Goal: Information Seeking & Learning: Find specific fact

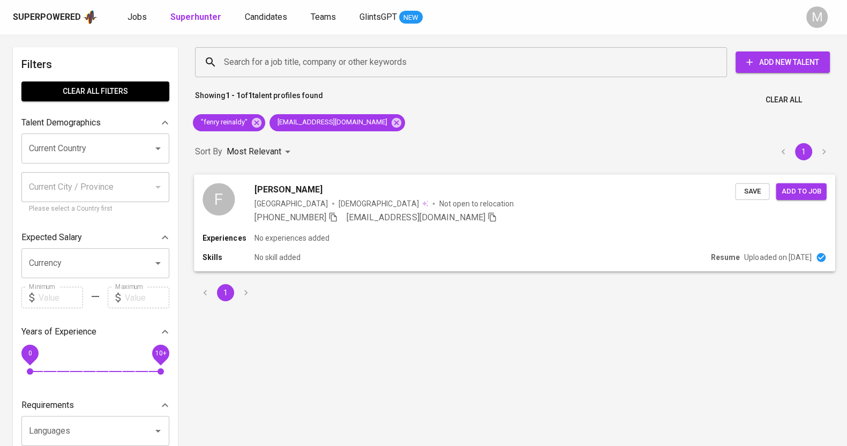
click at [335, 217] on icon "button" at bounding box center [334, 217] width 10 height 10
drag, startPoint x: 260, startPoint y: 120, endPoint x: 319, endPoint y: 121, distance: 59.0
click at [260, 120] on icon at bounding box center [257, 122] width 10 height 10
click at [315, 121] on icon at bounding box center [320, 122] width 10 height 10
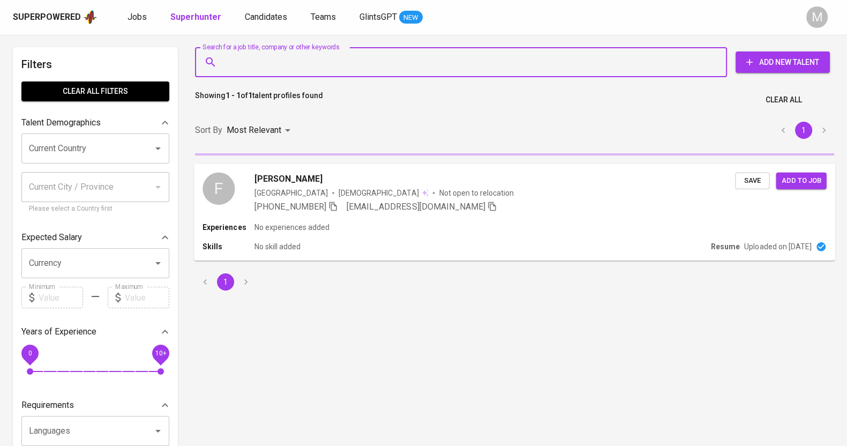
click at [305, 63] on input "Search for a job title, company or other keywords" at bounding box center [463, 62] width 485 height 20
paste input "[EMAIL_ADDRESS][DOMAIN_NAME]"
type input "[EMAIL_ADDRESS][DOMAIN_NAME]"
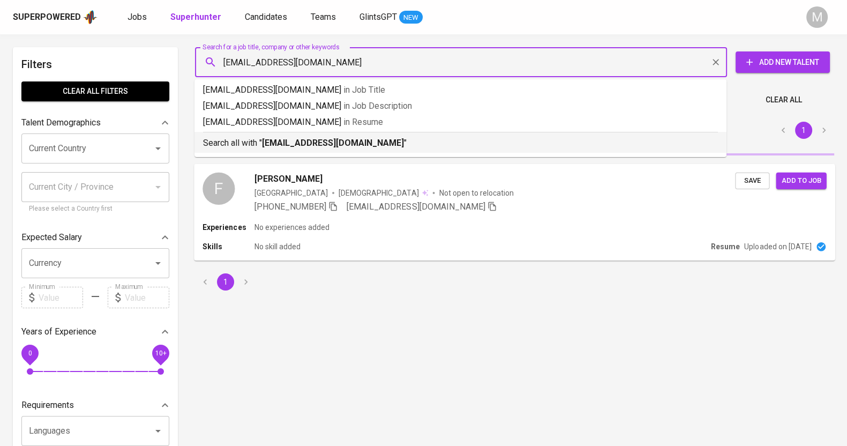
click at [340, 143] on b "[EMAIL_ADDRESS][DOMAIN_NAME]" at bounding box center [333, 143] width 142 height 10
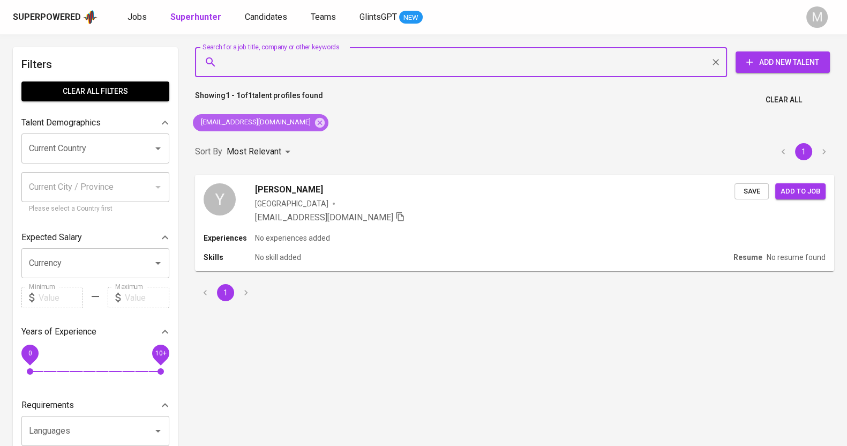
drag, startPoint x: 279, startPoint y: 124, endPoint x: 282, endPoint y: 92, distance: 31.7
click at [315, 124] on icon at bounding box center [320, 122] width 10 height 10
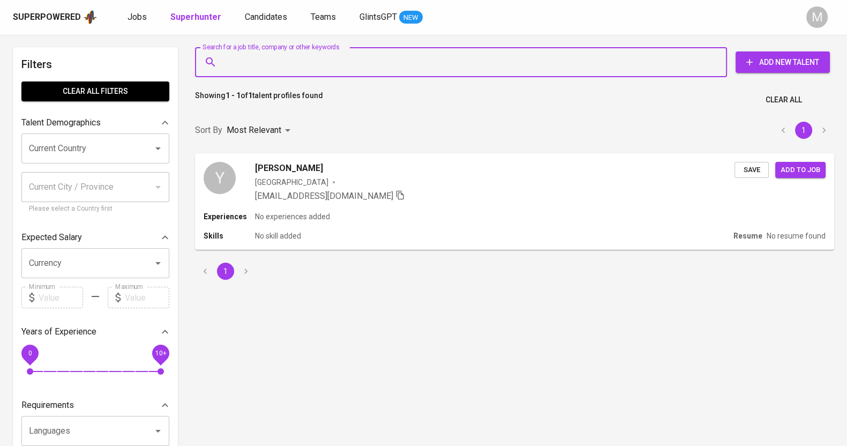
click at [289, 66] on input "Search for a job title, company or other keywords" at bounding box center [463, 62] width 485 height 20
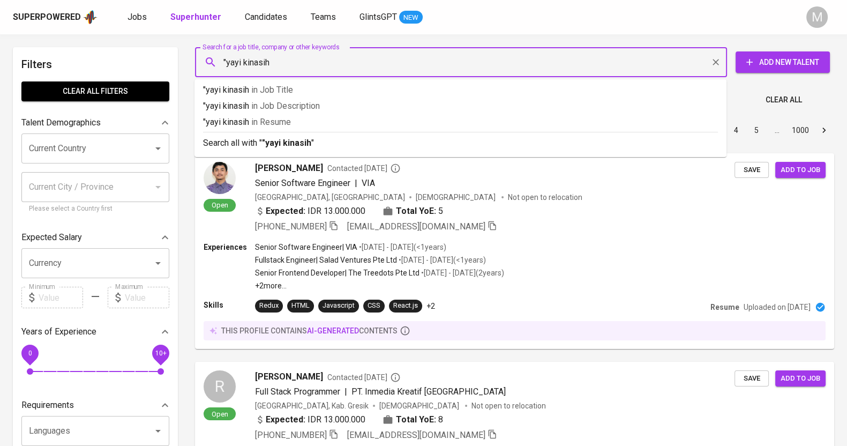
type input ""yayi kinasih""
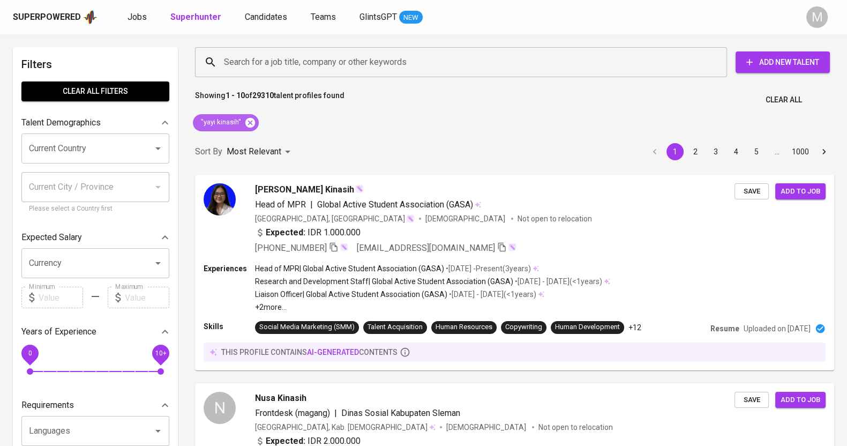
click at [253, 125] on icon at bounding box center [250, 122] width 10 height 10
click at [289, 61] on input "Search for a job title, company or other keywords" at bounding box center [463, 62] width 485 height 20
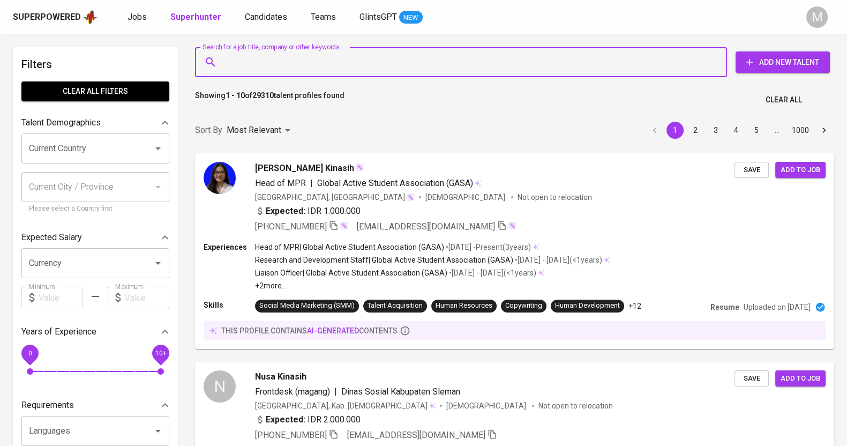
paste input "[EMAIL_ADDRESS][DOMAIN_NAME]"
type input "[EMAIL_ADDRESS][DOMAIN_NAME]"
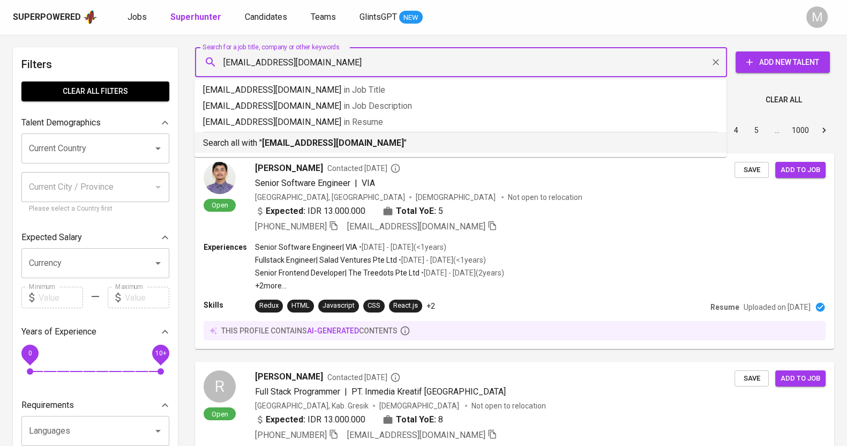
drag, startPoint x: 307, startPoint y: 140, endPoint x: 439, endPoint y: 140, distance: 132.4
click at [307, 140] on b "[EMAIL_ADDRESS][DOMAIN_NAME]" at bounding box center [333, 143] width 142 height 10
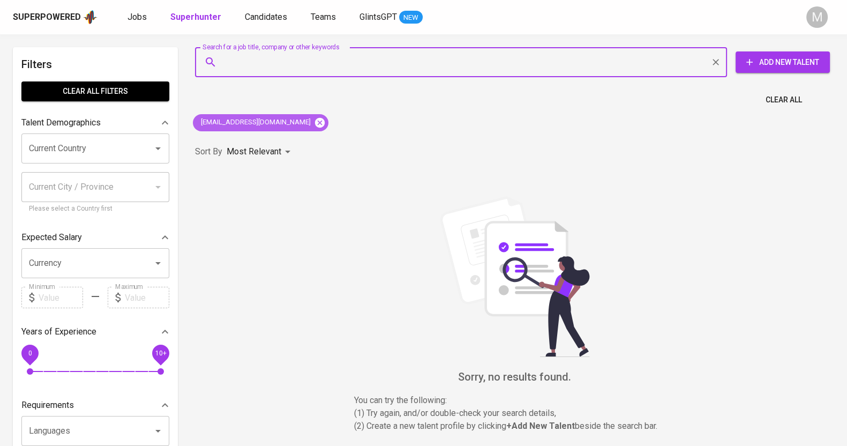
click at [315, 121] on icon at bounding box center [320, 122] width 10 height 10
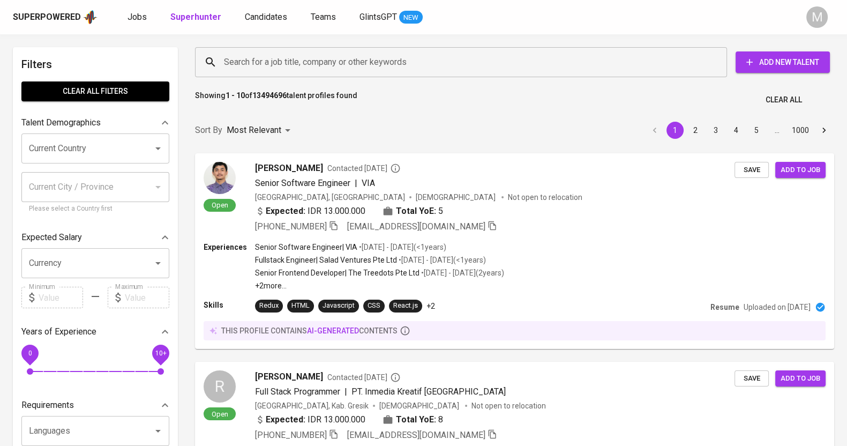
click at [290, 66] on input "Search for a job title, company or other keywords" at bounding box center [463, 62] width 485 height 20
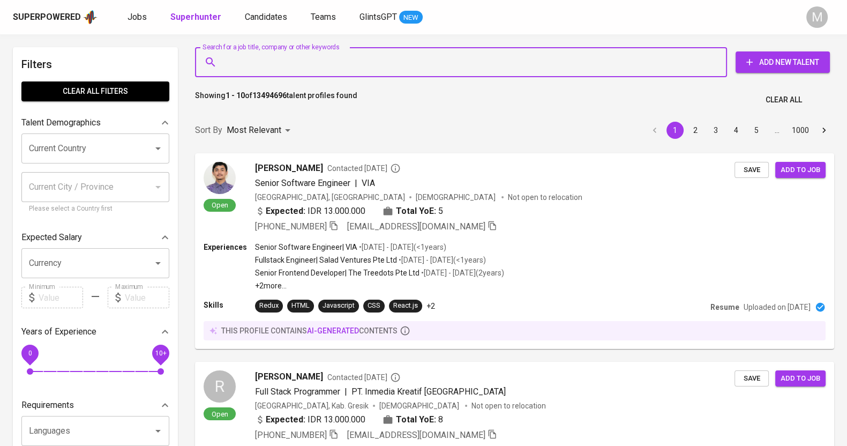
paste input "[EMAIL_ADDRESS][DOMAIN_NAME]"
type input "[EMAIL_ADDRESS][DOMAIN_NAME]"
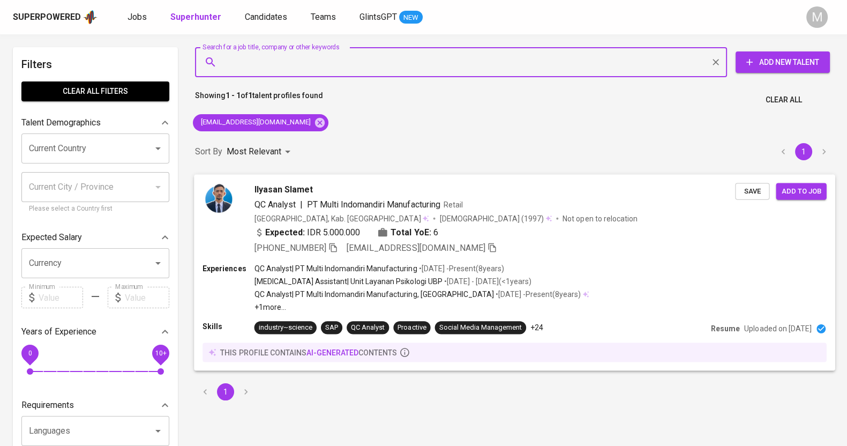
click at [480, 188] on div "Ilyasan Slamet" at bounding box center [495, 189] width 481 height 13
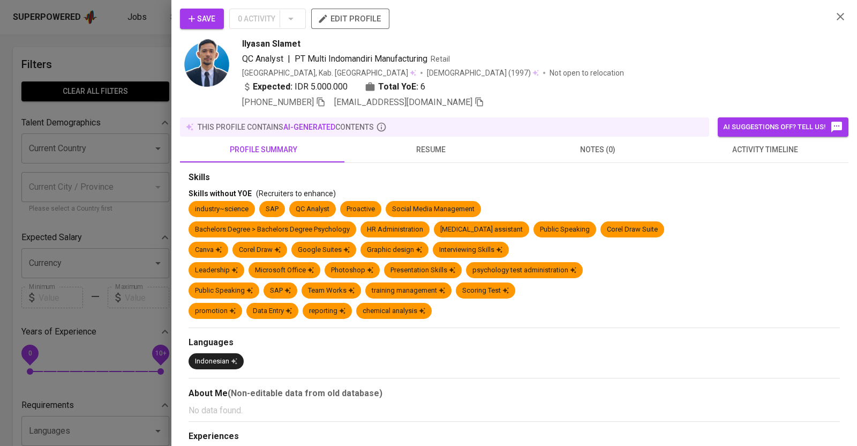
click at [322, 100] on icon "button" at bounding box center [321, 102] width 10 height 10
